Goal: Check status

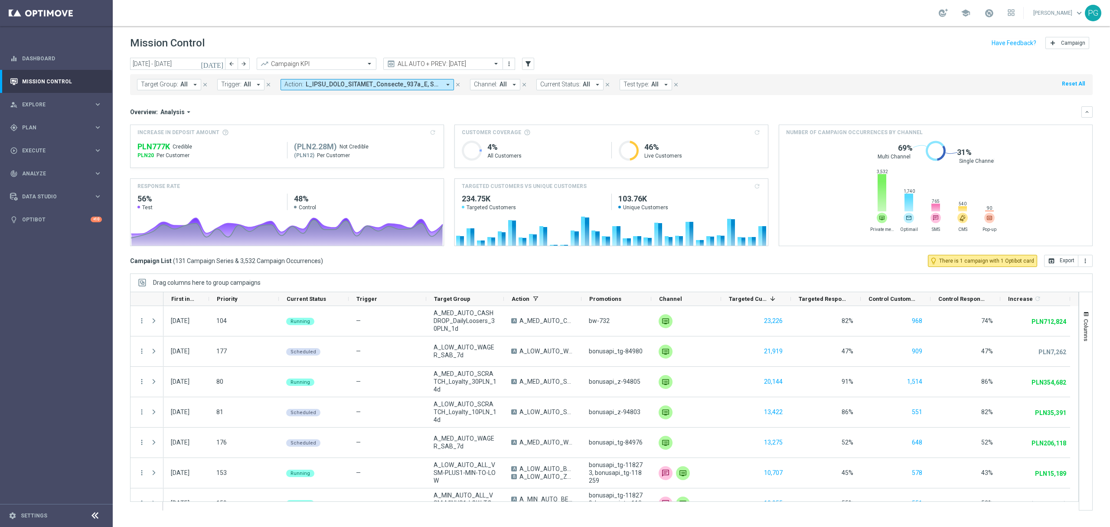
click at [181, 112] on span "Analysis" at bounding box center [172, 112] width 24 height 8
click at [262, 105] on mini-dashboard "Overview: Analysis arrow_drop_down Drag here to set row groups Drag here to set…" at bounding box center [611, 175] width 963 height 160
click at [224, 65] on icon "[DATE]" at bounding box center [212, 64] width 23 height 8
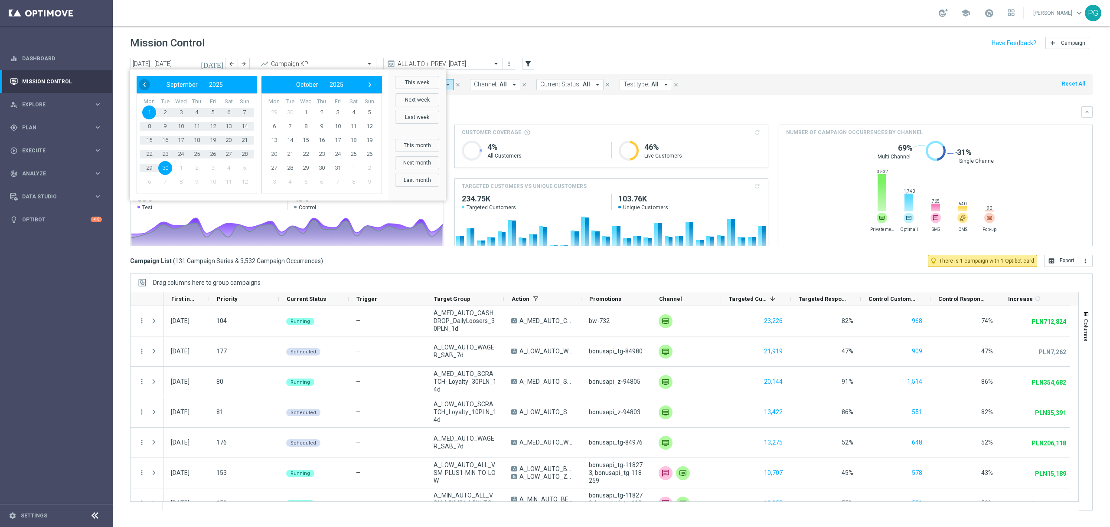
click at [143, 85] on span "‹" at bounding box center [144, 84] width 11 height 11
click at [165, 110] on span "1" at bounding box center [165, 112] width 14 height 14
click at [372, 84] on span "›" at bounding box center [369, 84] width 11 height 11
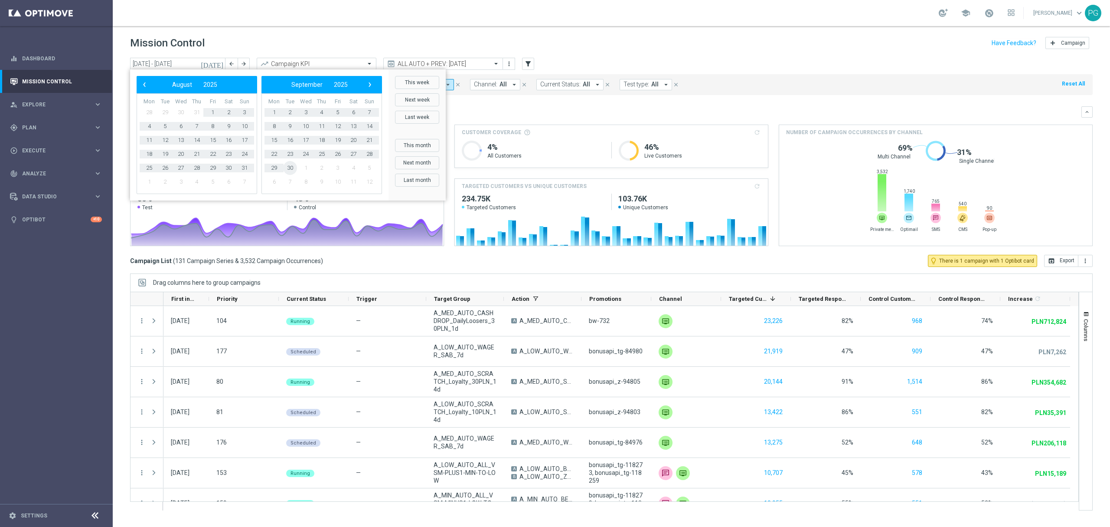
click at [291, 169] on span "30" at bounding box center [290, 168] width 14 height 14
type input "[DATE] - [DATE]"
